Goal: Task Accomplishment & Management: Manage account settings

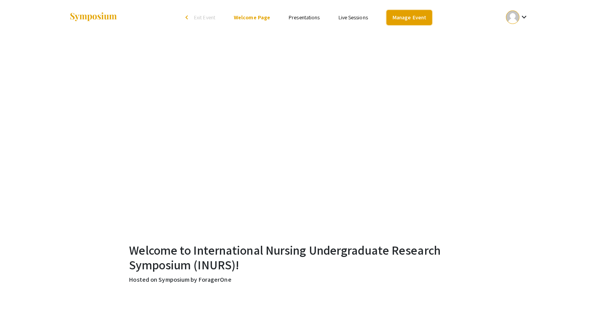
click at [407, 18] on link "Manage Event" at bounding box center [410, 17] width 46 height 15
click at [519, 23] on div "keyboard_arrow_down" at bounding box center [517, 17] width 27 height 17
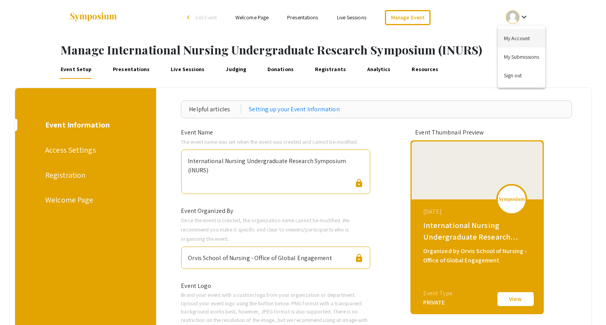
click at [515, 39] on button "My Account" at bounding box center [522, 38] width 48 height 19
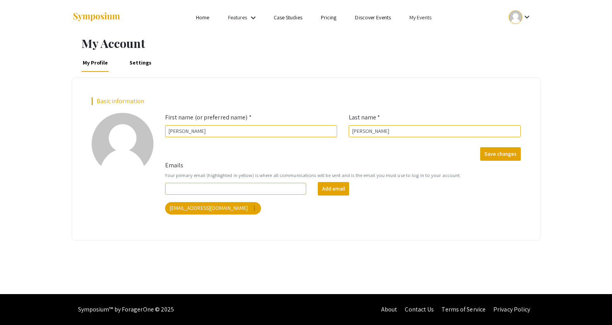
click at [406, 20] on li "My Events" at bounding box center [420, 17] width 41 height 9
click at [424, 36] on button "Events I've organized" at bounding box center [433, 34] width 66 height 19
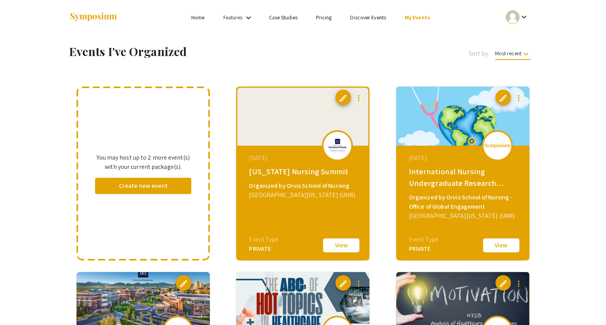
click at [341, 247] on button "View" at bounding box center [341, 245] width 39 height 16
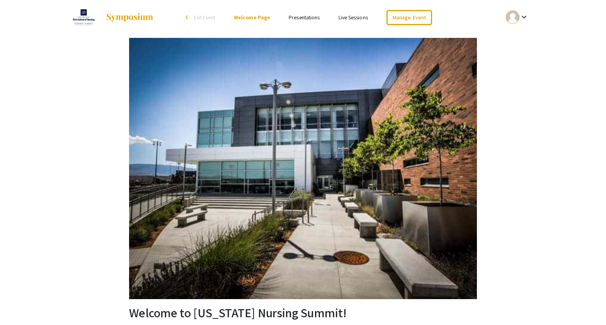
click at [302, 14] on link "Presentations" at bounding box center [304, 17] width 31 height 7
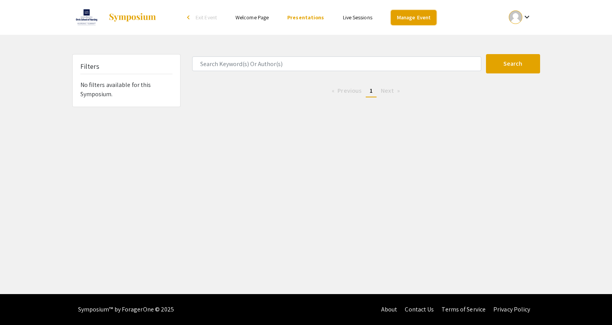
click at [417, 22] on link "Manage Event" at bounding box center [414, 17] width 46 height 15
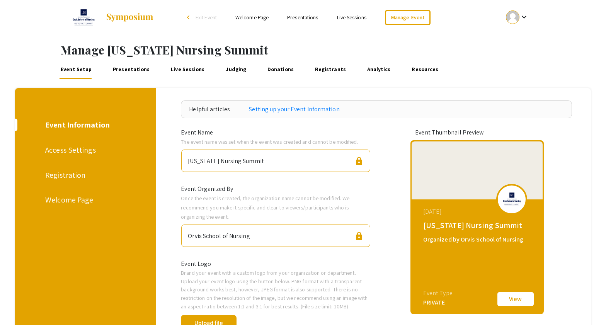
click at [129, 71] on link "Presentations" at bounding box center [131, 69] width 40 height 19
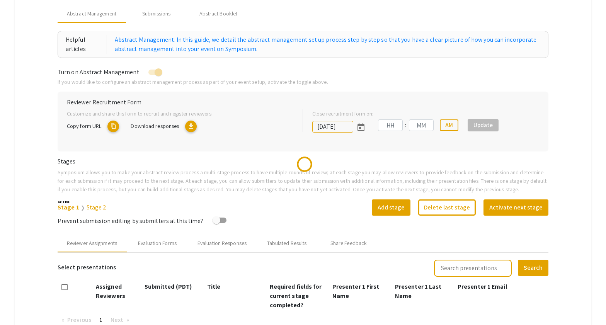
type input "[DATE]"
type input "01"
type input "27"
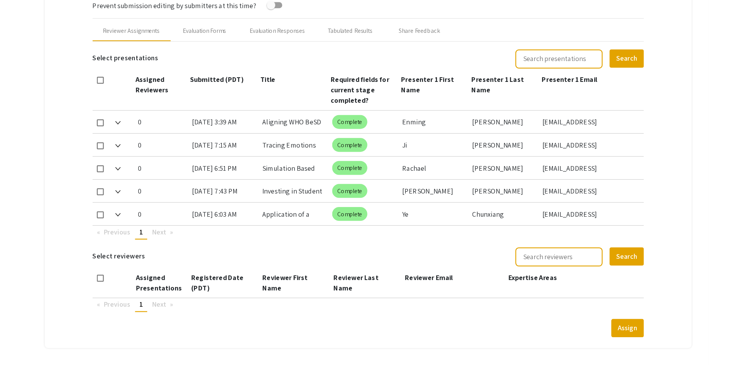
scroll to position [298, 0]
